Goal: Task Accomplishment & Management: Use online tool/utility

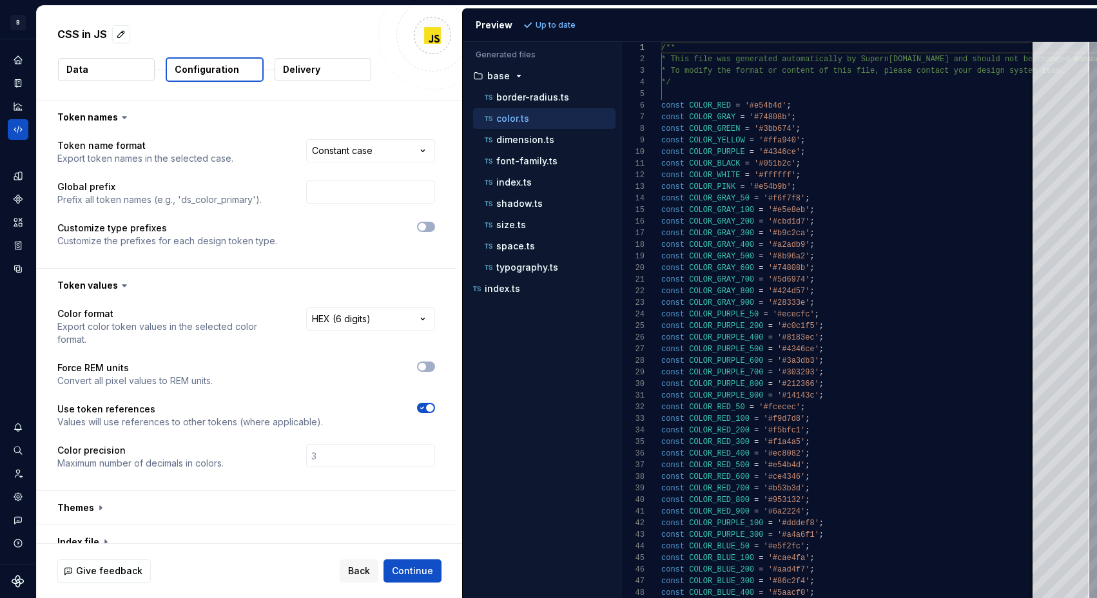
select select "********"
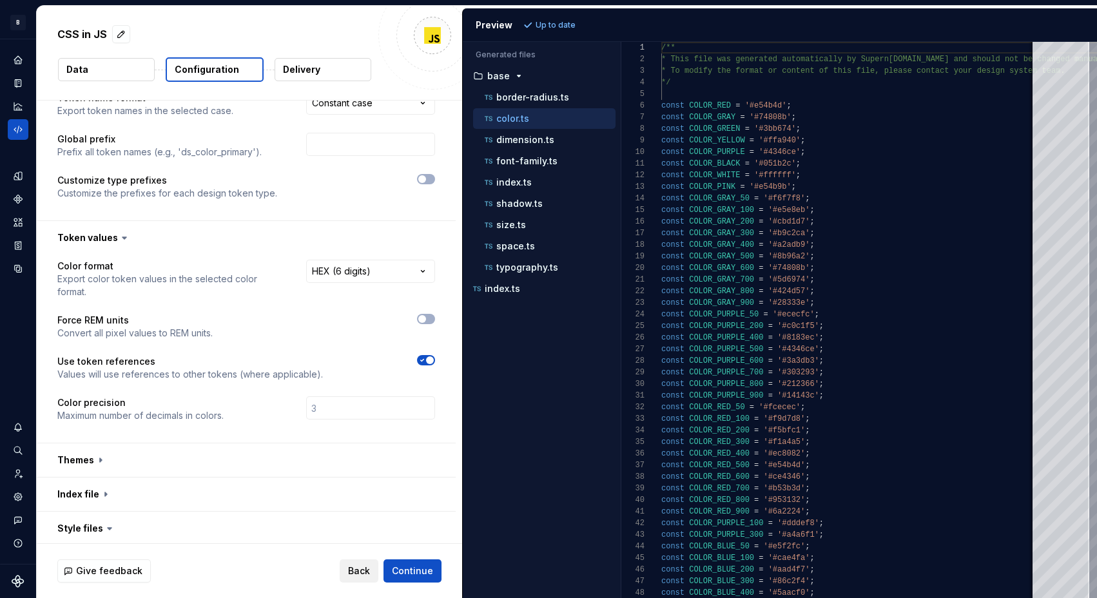
click at [353, 565] on span "Back" at bounding box center [359, 571] width 22 height 13
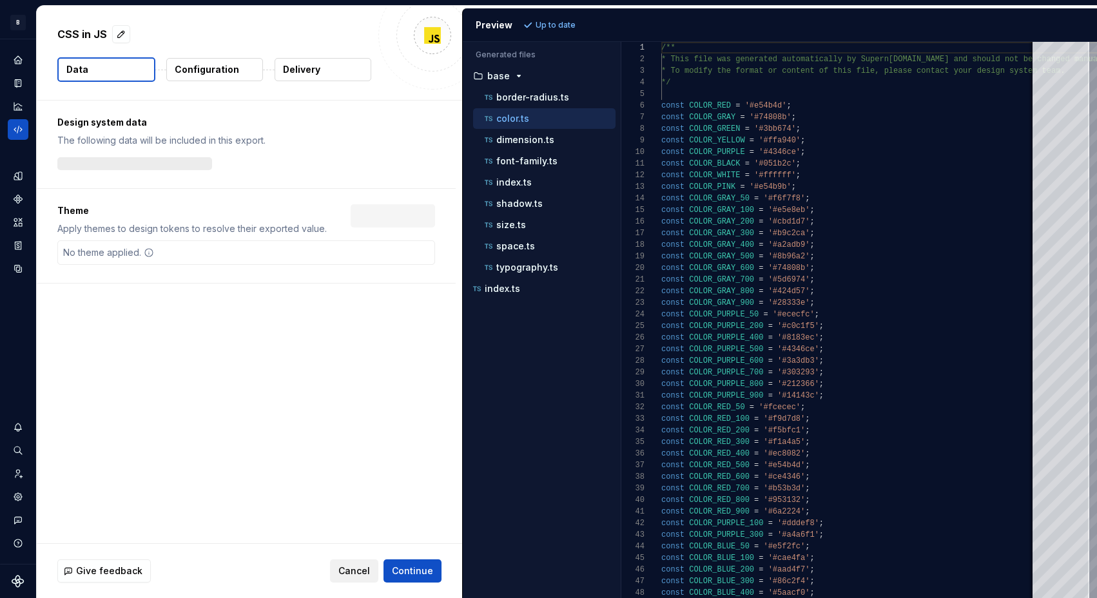
click at [353, 565] on span "Cancel" at bounding box center [354, 571] width 32 height 13
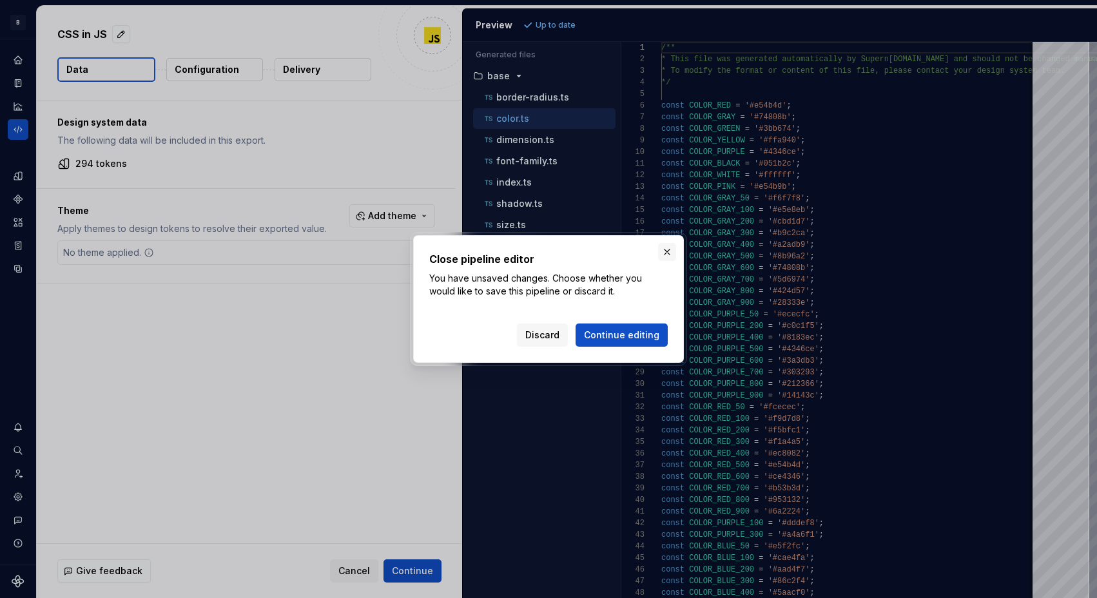
click at [661, 252] on button "button" at bounding box center [667, 252] width 18 height 18
